Goal: Transaction & Acquisition: Book appointment/travel/reservation

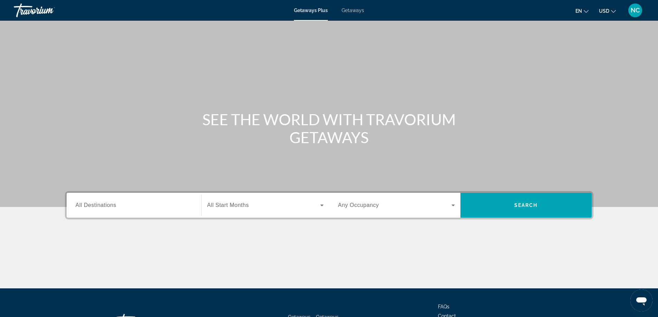
click at [354, 11] on span "Getaways" at bounding box center [353, 11] width 22 height 6
click at [94, 203] on span "All Destinations" at bounding box center [96, 205] width 41 height 6
click at [94, 203] on input "Destination All Destinations" at bounding box center [134, 206] width 117 height 8
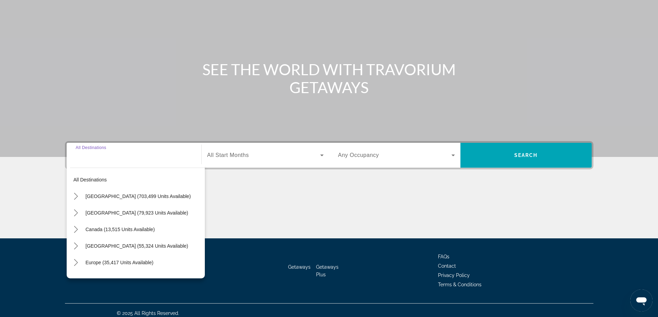
scroll to position [56, 0]
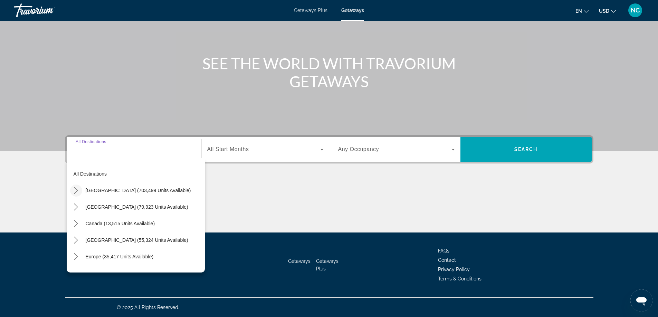
click at [76, 190] on icon "Toggle United States (703,499 units available) submenu" at bounding box center [76, 190] width 7 height 7
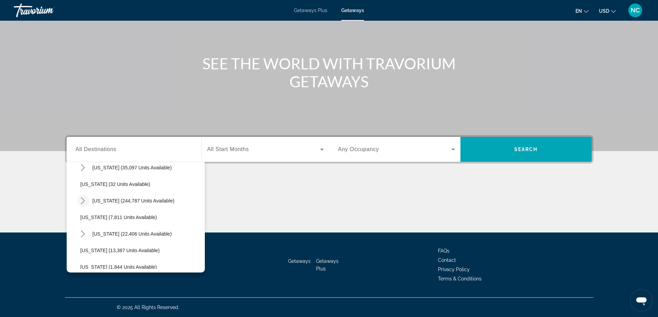
click at [84, 200] on icon "Toggle Florida (244,787 units available) submenu" at bounding box center [83, 201] width 4 height 7
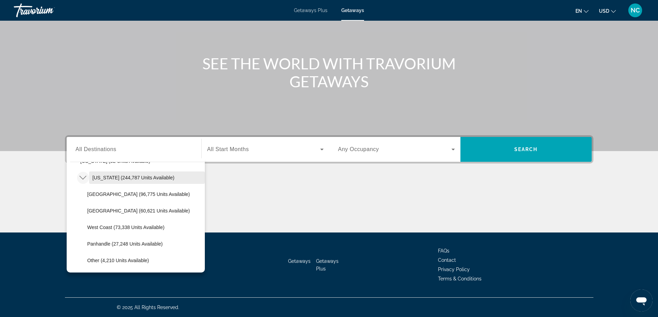
scroll to position [124, 0]
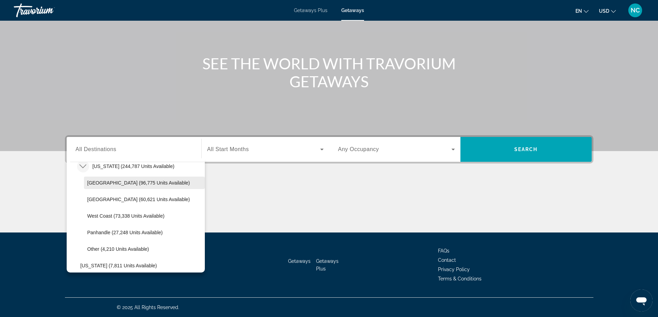
click at [123, 183] on span "[GEOGRAPHIC_DATA] (96,775 units available)" at bounding box center [138, 183] width 103 height 6
type input "**********"
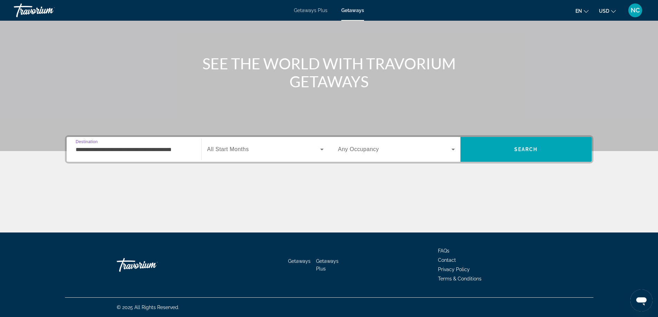
click at [322, 150] on icon "Search widget" at bounding box center [321, 150] width 3 height 2
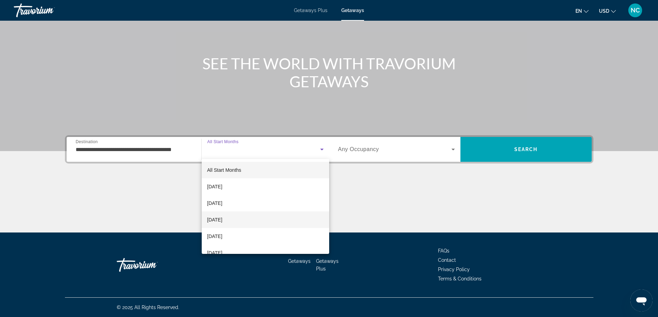
scroll to position [35, 0]
click at [222, 220] on span "[DATE]" at bounding box center [214, 219] width 15 height 8
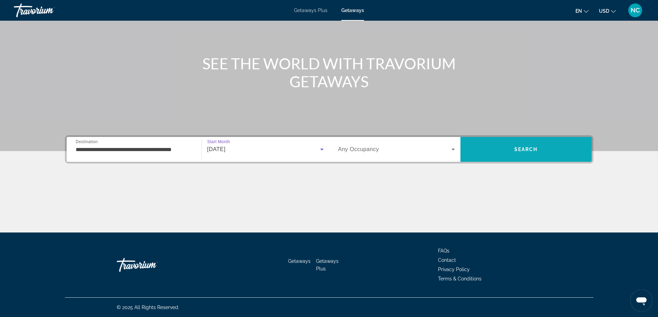
click at [519, 149] on span "Search" at bounding box center [525, 150] width 23 height 6
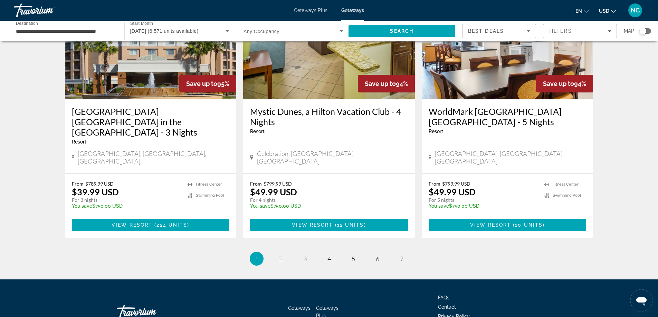
scroll to position [842, 0]
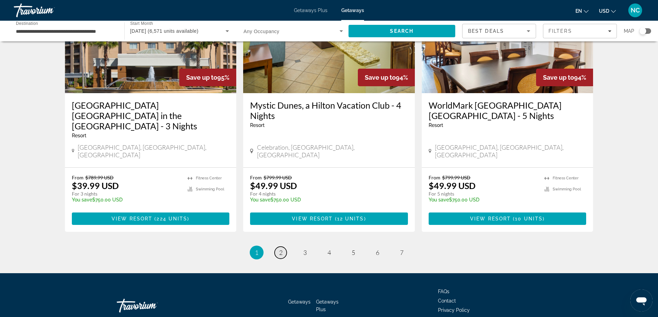
click at [281, 249] on span "2" at bounding box center [280, 253] width 3 height 8
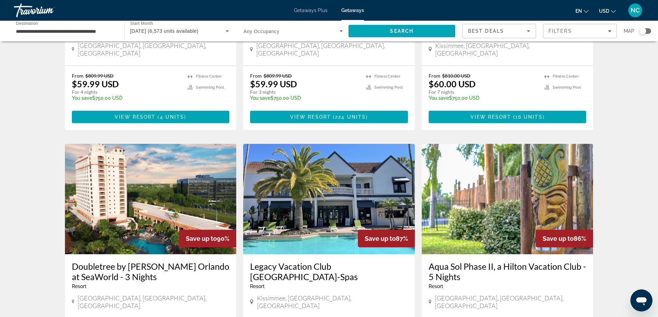
scroll to position [207, 0]
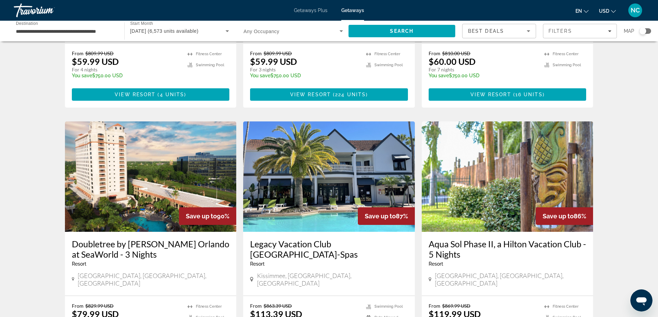
click at [121, 151] on img "Main content" at bounding box center [151, 177] width 172 height 111
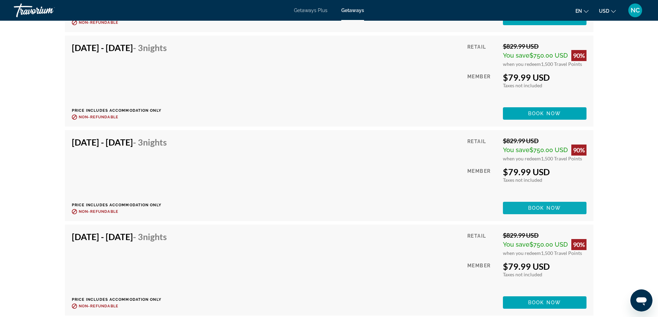
scroll to position [4526, 0]
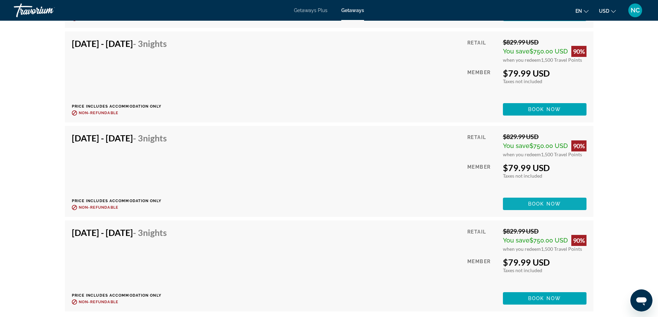
click at [544, 204] on span "Book now" at bounding box center [544, 204] width 33 height 6
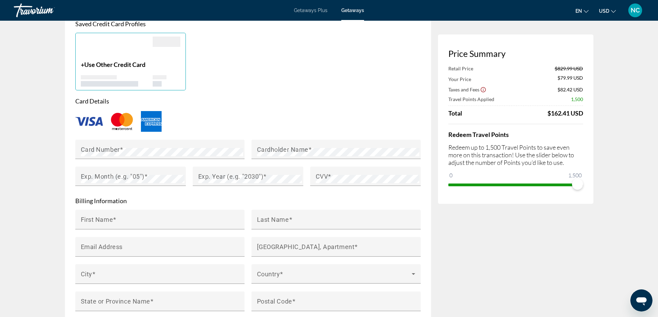
scroll to position [518, 0]
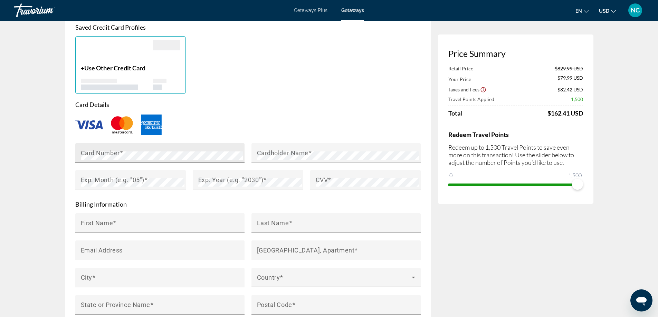
click at [93, 146] on div "Card Number" at bounding box center [162, 152] width 162 height 19
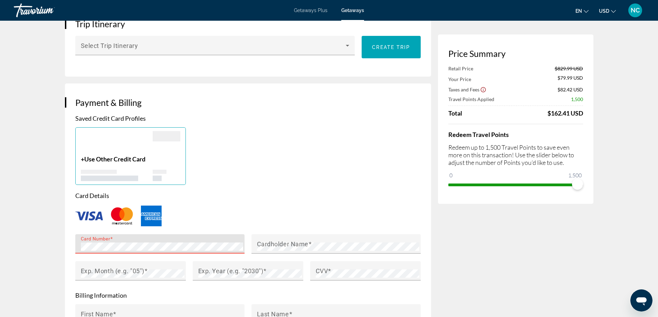
scroll to position [553, 0]
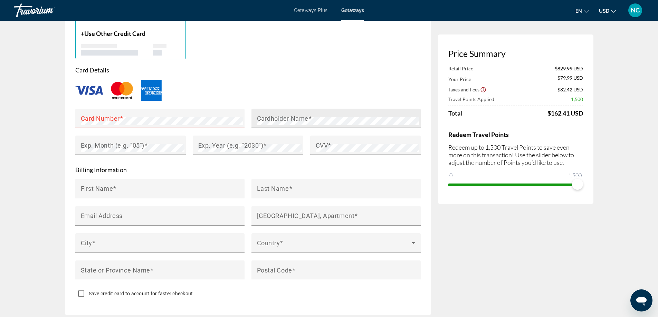
click at [271, 116] on mat-label "Cardholder Name" at bounding box center [282, 118] width 51 height 7
click at [98, 142] on mat-label "Exp. Month (e.g. "05")" at bounding box center [113, 145] width 64 height 7
click at [210, 142] on mat-label "Exp. Year (e.g. "2030")" at bounding box center [230, 145] width 65 height 7
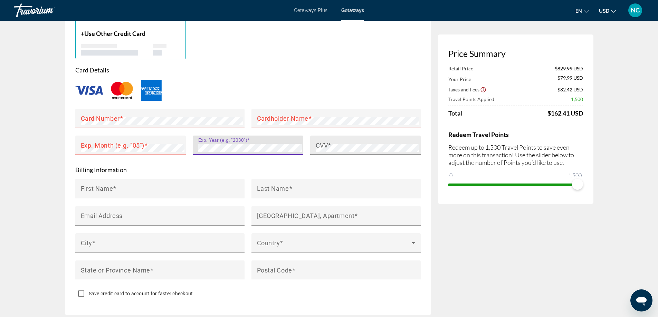
click at [330, 138] on div "CVV" at bounding box center [368, 145] width 104 height 19
click at [215, 142] on mat-label "Exp. Year (e.g. "2030")" at bounding box center [230, 145] width 65 height 7
click at [323, 143] on mat-label "CVV" at bounding box center [322, 145] width 12 height 7
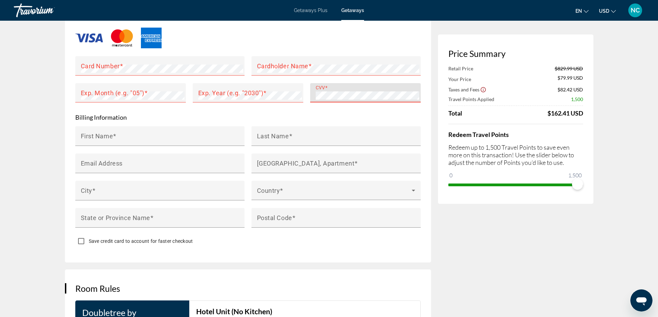
scroll to position [622, 0]
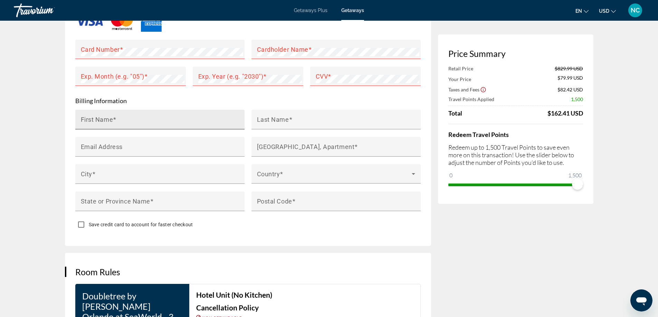
click at [97, 116] on mat-label "First Name" at bounding box center [97, 119] width 32 height 7
click at [97, 118] on input "First Name" at bounding box center [162, 122] width 162 height 8
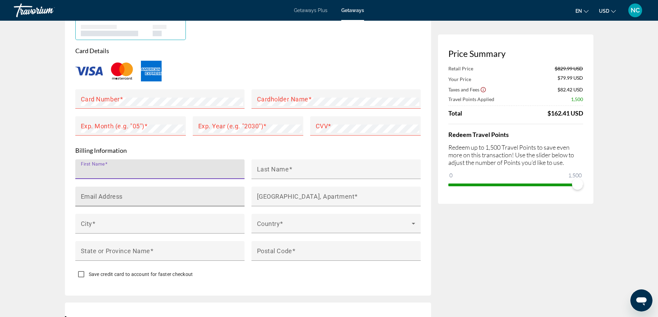
scroll to position [608, 0]
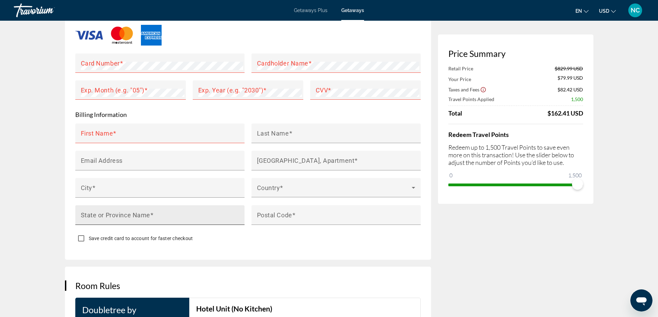
click at [108, 211] on mat-label "State or Province Name" at bounding box center [115, 214] width 69 height 7
click at [108, 214] on input "State or Province Name" at bounding box center [162, 218] width 162 height 8
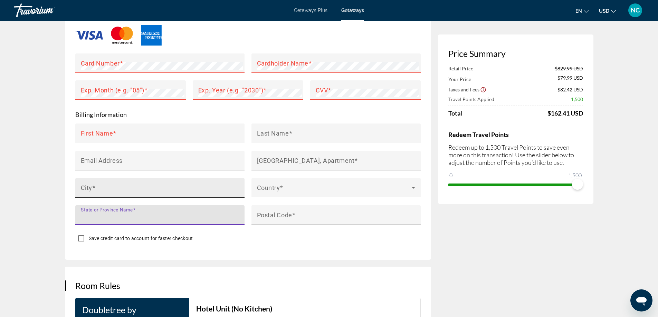
click at [97, 187] on input "City" at bounding box center [162, 191] width 162 height 8
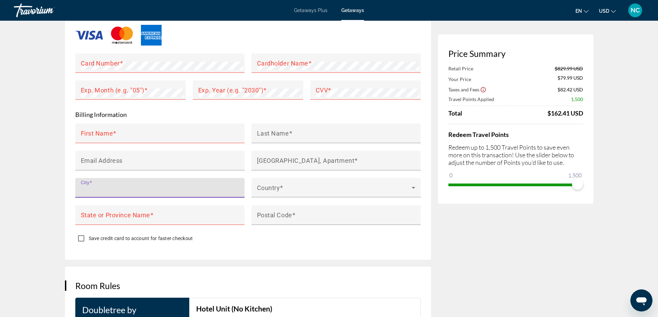
click at [313, 263] on div "**********" at bounding box center [251, 51] width 373 height 1215
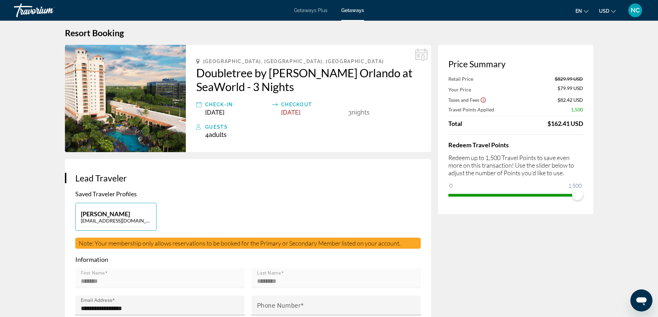
scroll to position [0, 0]
